Goal: Download file/media

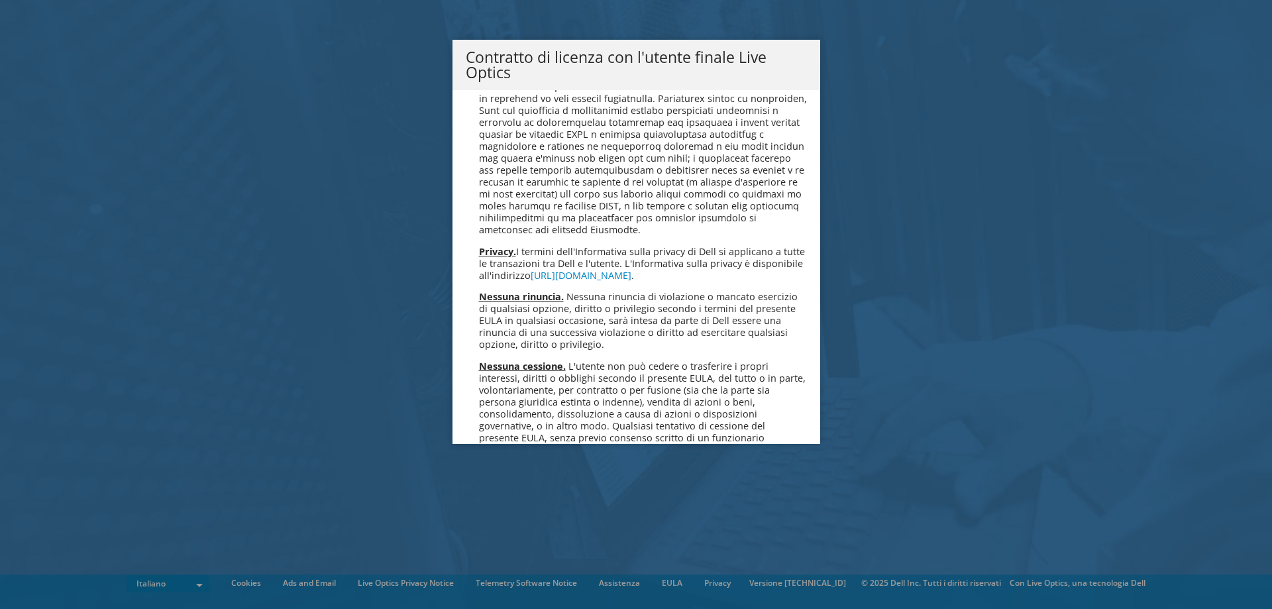
scroll to position [5652, 0]
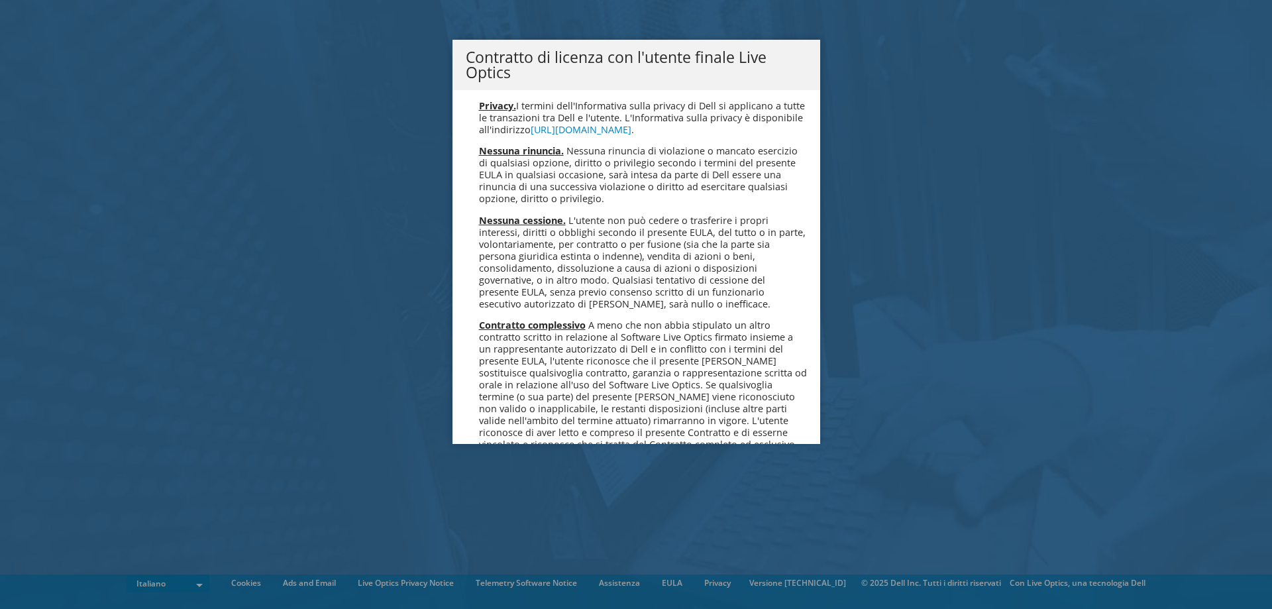
click at [497, 509] on link "Accetta" at bounding box center [501, 525] width 71 height 32
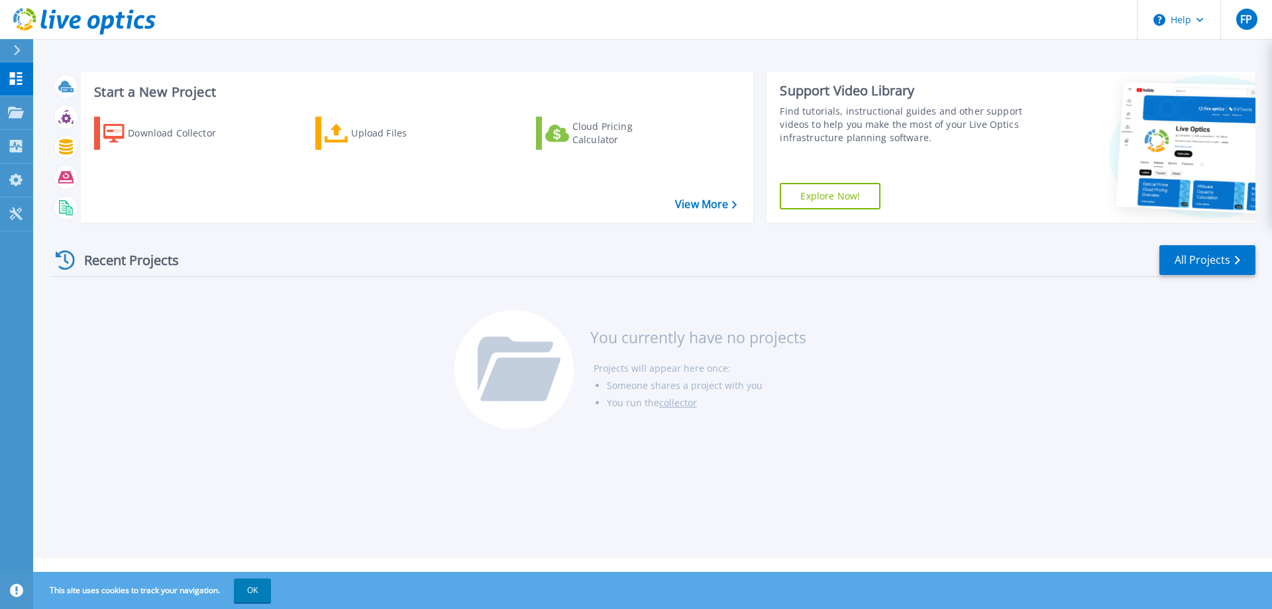
click at [901, 249] on div "Recent Projects All Projects" at bounding box center [653, 260] width 1204 height 33
click at [974, 254] on div "Recent Projects All Projects" at bounding box center [653, 260] width 1204 height 33
click at [130, 128] on div "Download Collector" at bounding box center [181, 133] width 106 height 26
click at [263, 587] on button "OK" at bounding box center [252, 590] width 37 height 24
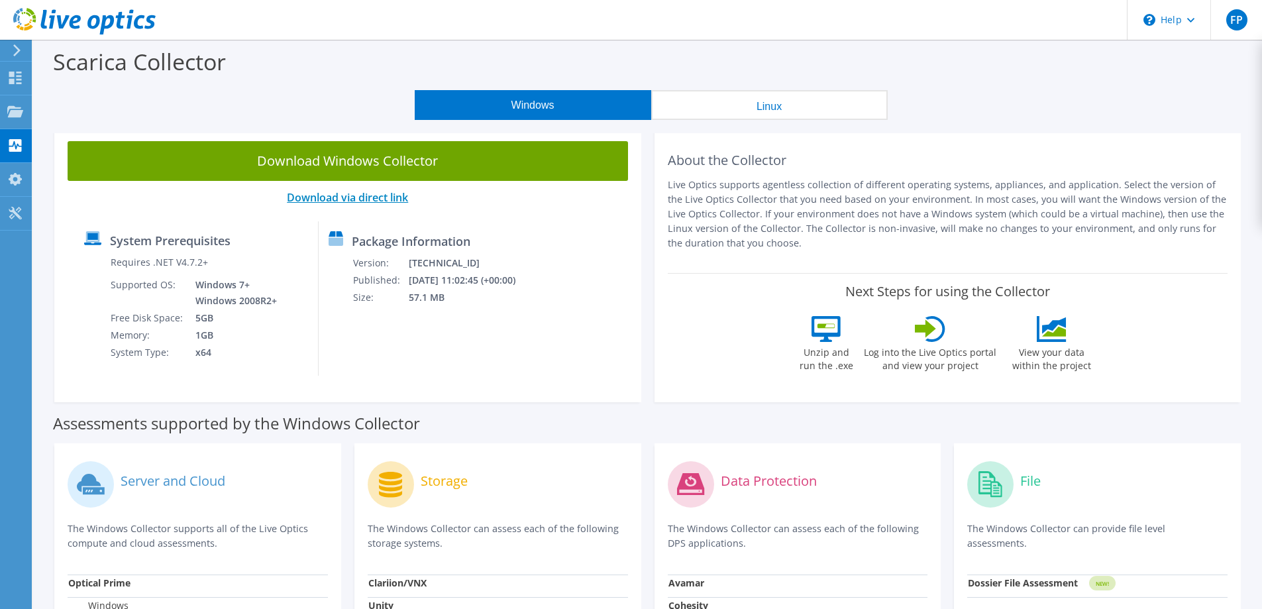
click at [346, 197] on link "Download via direct link" at bounding box center [347, 197] width 121 height 15
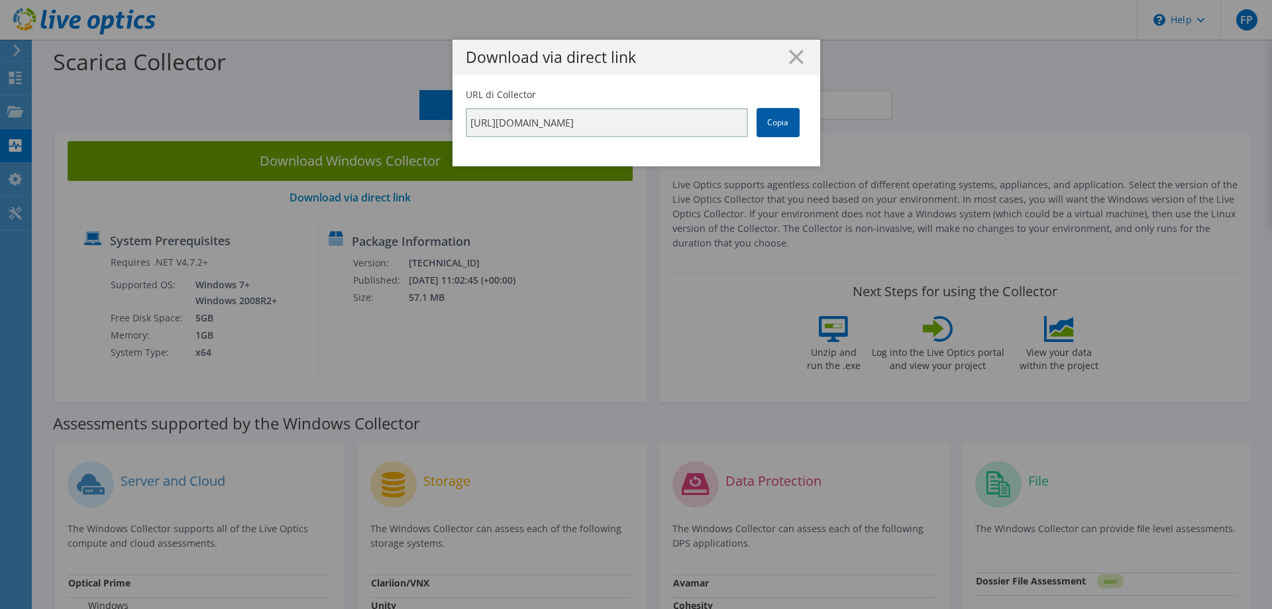
click at [770, 119] on link "Copia" at bounding box center [777, 122] width 43 height 29
click at [789, 58] on icon at bounding box center [796, 57] width 15 height 15
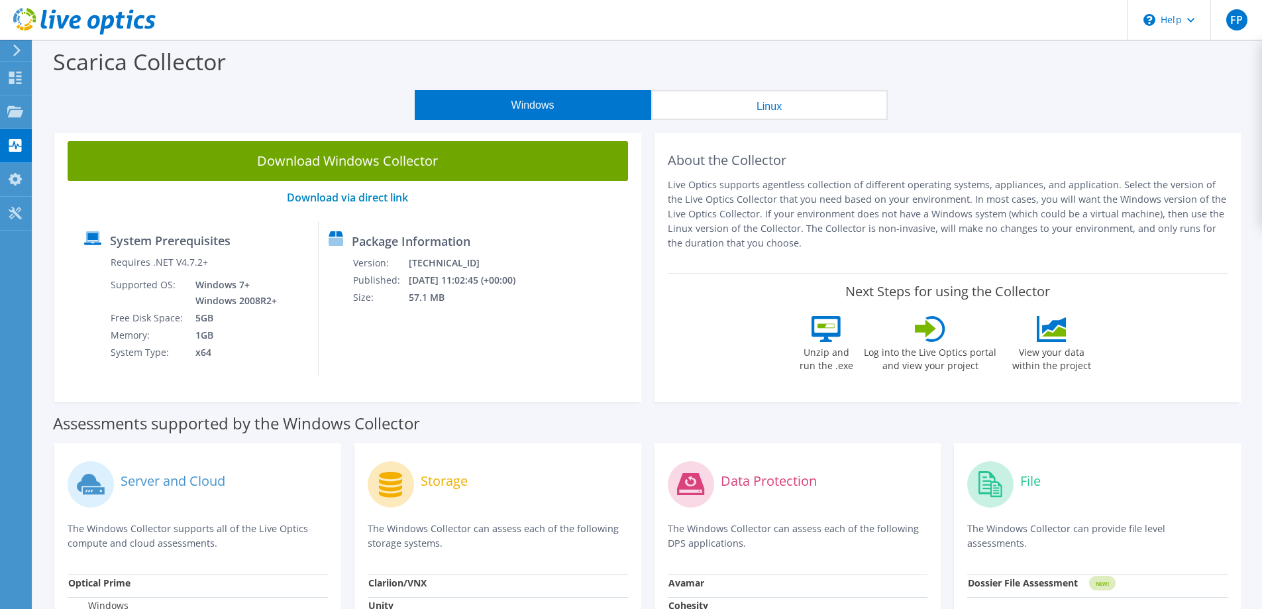
scroll to position [422, 0]
